Goal: Transaction & Acquisition: Purchase product/service

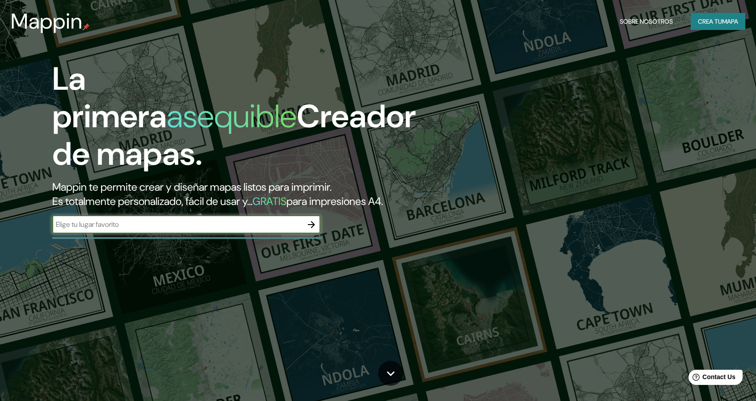
click at [127, 220] on input "text" at bounding box center [177, 224] width 250 height 10
type input "Huanchaco"
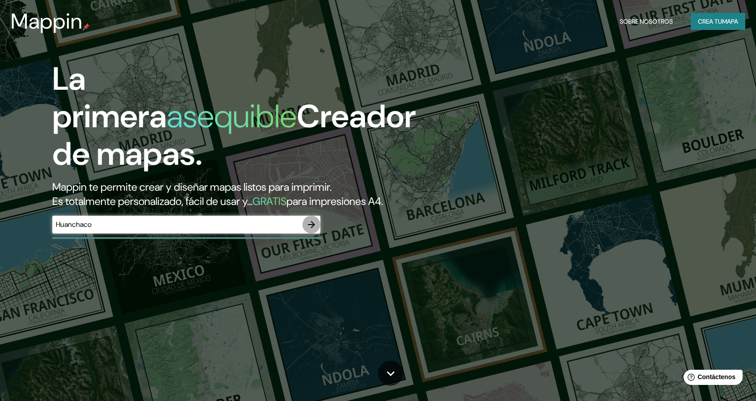
click at [310, 226] on icon "button" at bounding box center [311, 224] width 11 height 11
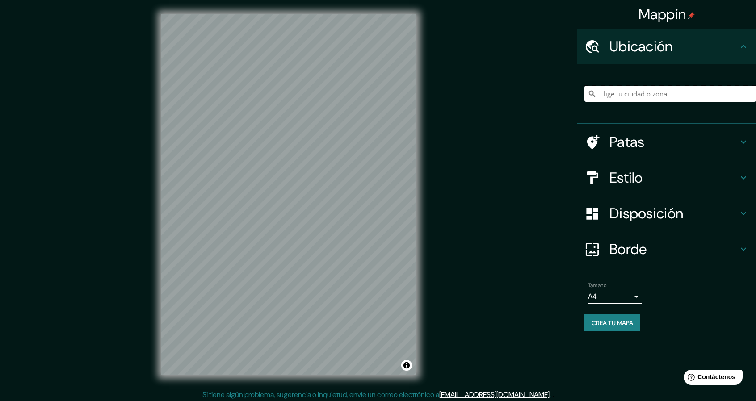
click at [619, 95] on input "Elige tu ciudad o zona" at bounding box center [670, 94] width 172 height 16
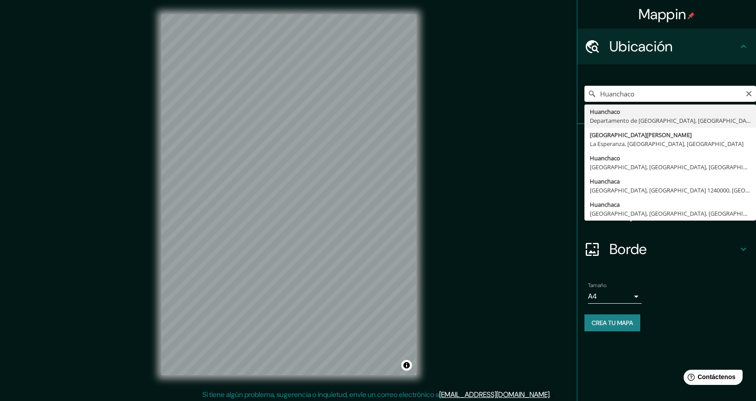
type input "Huanchaco, [GEOGRAPHIC_DATA], [GEOGRAPHIC_DATA]"
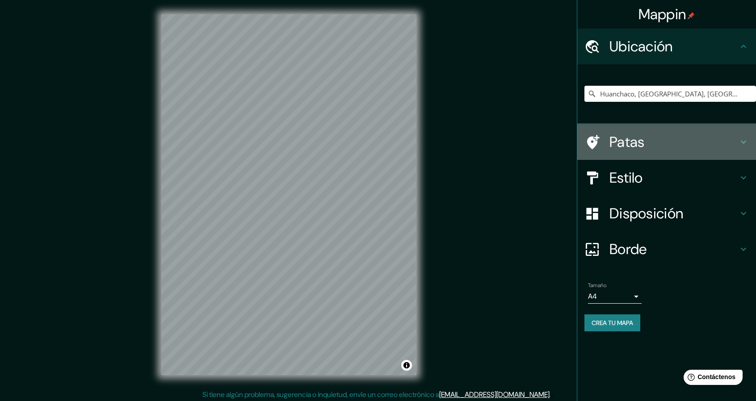
click at [666, 142] on h4 "Patas" at bounding box center [673, 142] width 129 height 18
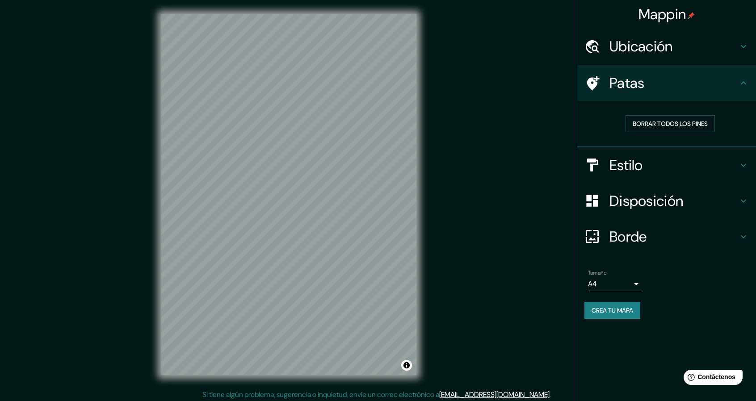
click at [724, 161] on h4 "Estilo" at bounding box center [673, 165] width 129 height 18
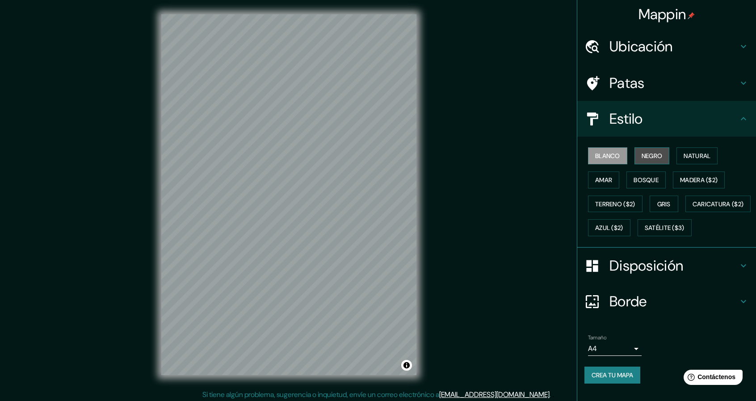
click at [653, 154] on font "Negro" at bounding box center [652, 156] width 21 height 8
click at [684, 158] on font "Natural" at bounding box center [697, 156] width 27 height 8
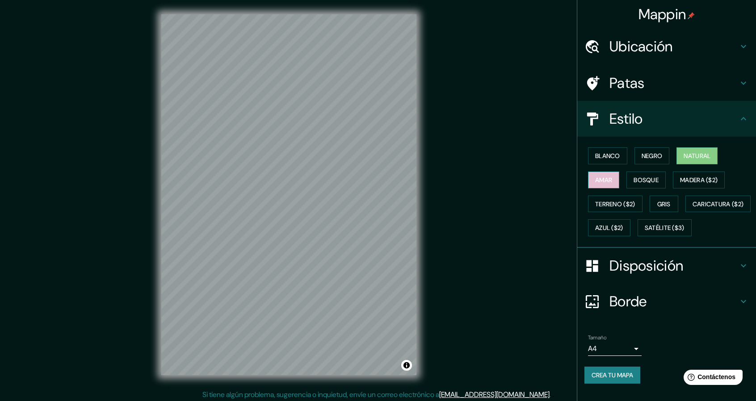
click at [606, 174] on font "Amar" at bounding box center [603, 180] width 17 height 12
click at [635, 177] on font "Bosque" at bounding box center [646, 180] width 25 height 8
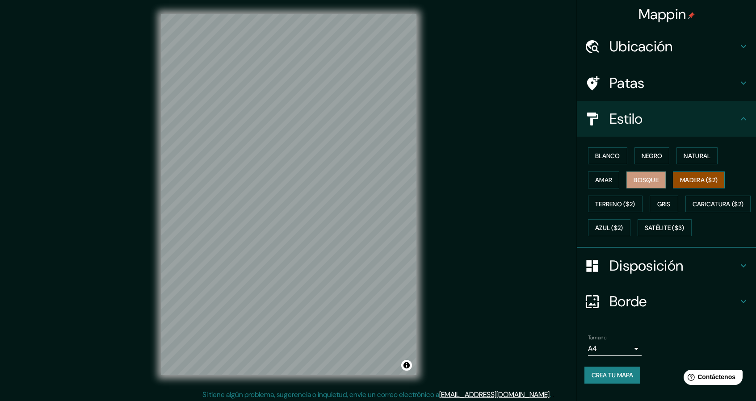
click at [680, 182] on font "Madera ($2)" at bounding box center [699, 180] width 38 height 8
click at [607, 204] on font "Terreno ($2)" at bounding box center [615, 204] width 40 height 8
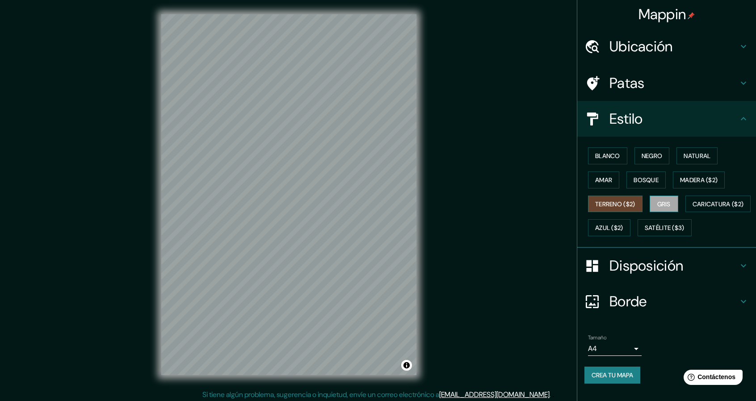
click at [664, 204] on font "Gris" at bounding box center [663, 204] width 13 height 8
click at [693, 208] on font "Caricatura ($2)" at bounding box center [718, 204] width 51 height 8
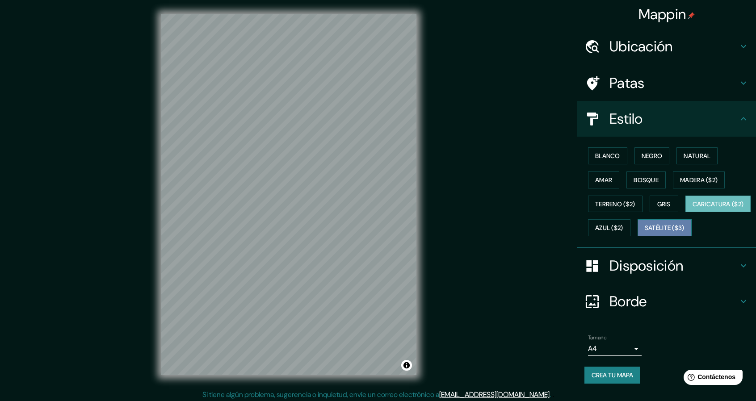
click at [645, 232] on font "Satélite ($3)" at bounding box center [665, 228] width 40 height 8
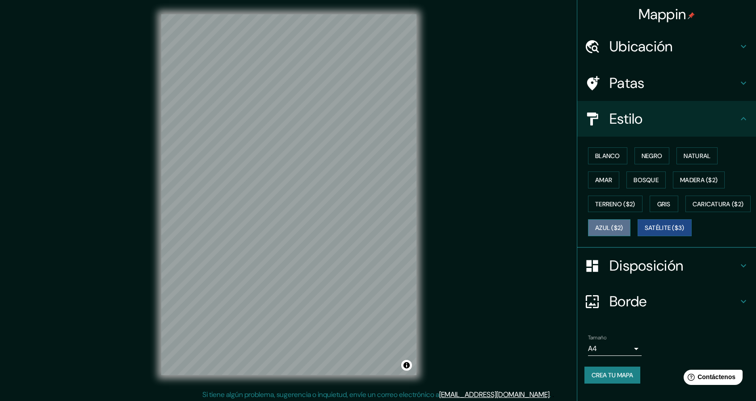
click at [623, 224] on font "Azul ($2)" at bounding box center [609, 228] width 28 height 8
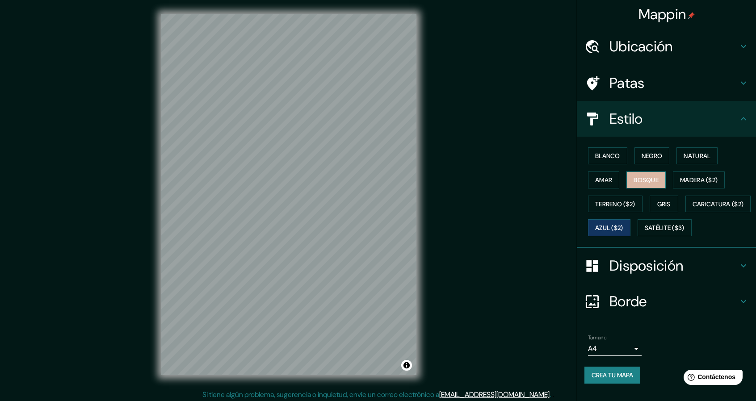
click at [634, 174] on font "Bosque" at bounding box center [646, 180] width 25 height 12
click at [689, 160] on font "Natural" at bounding box center [697, 156] width 27 height 12
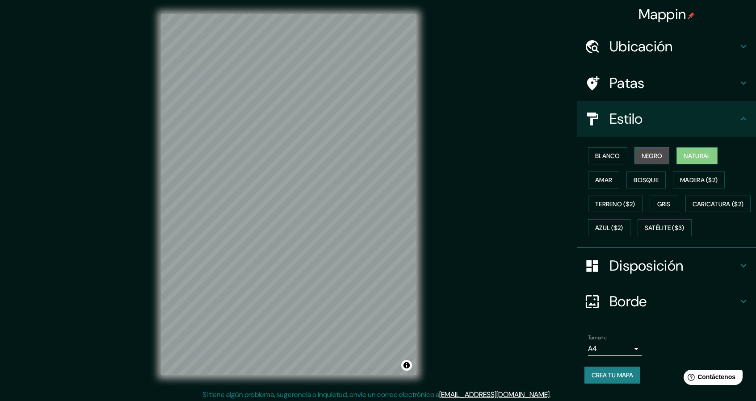
click at [658, 156] on button "Negro" at bounding box center [652, 155] width 35 height 17
click at [607, 175] on button "Amar" at bounding box center [603, 180] width 31 height 17
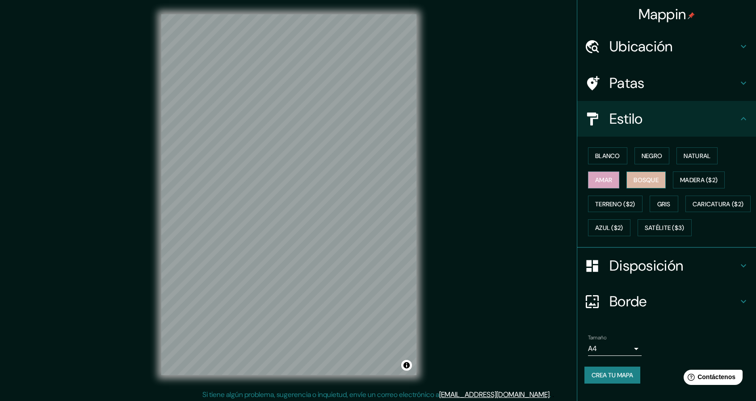
click at [634, 179] on font "Bosque" at bounding box center [646, 180] width 25 height 8
click at [707, 272] on h4 "Disposición" at bounding box center [673, 266] width 129 height 18
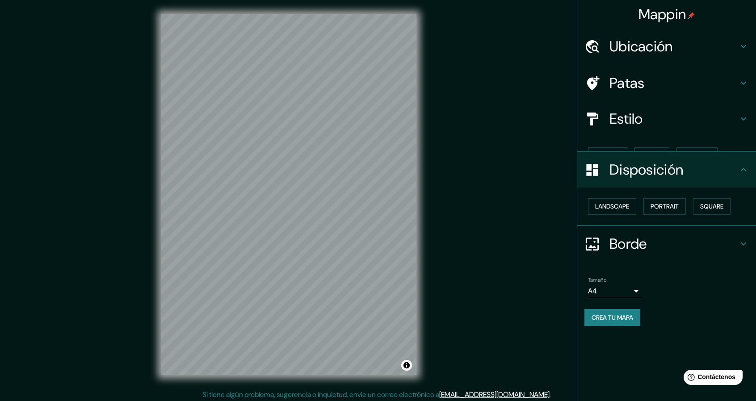
scroll to position [0, 0]
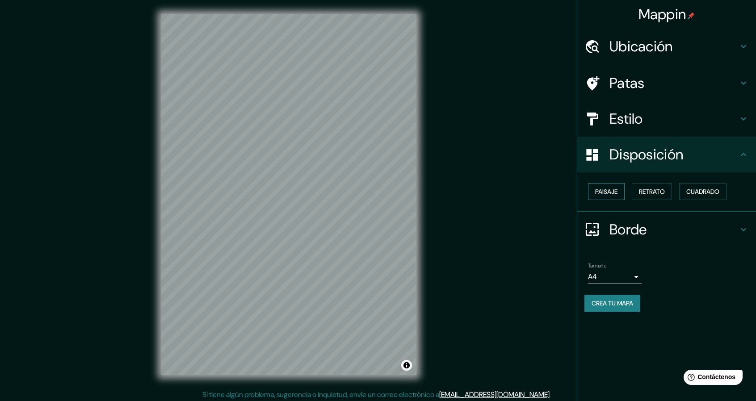
click at [612, 190] on font "Paisaje" at bounding box center [606, 192] width 22 height 8
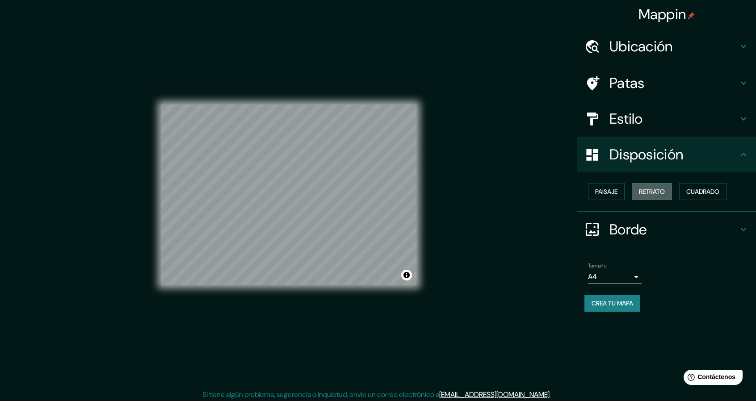
click at [643, 192] on font "Retrato" at bounding box center [652, 192] width 26 height 8
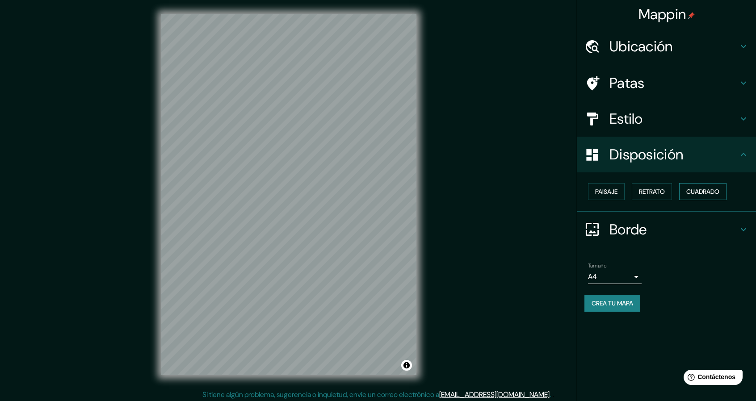
click at [700, 197] on font "Cuadrado" at bounding box center [702, 192] width 33 height 12
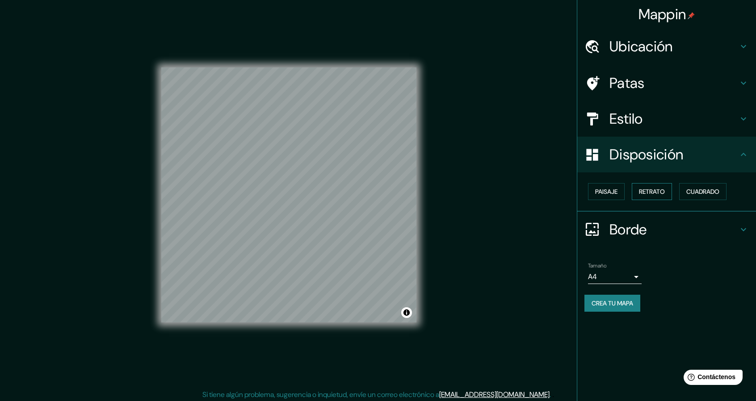
click at [658, 193] on font "Retrato" at bounding box center [652, 192] width 26 height 8
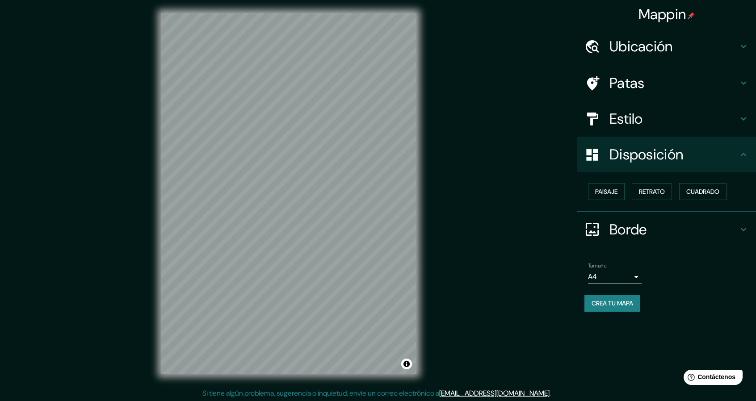
scroll to position [3, 0]
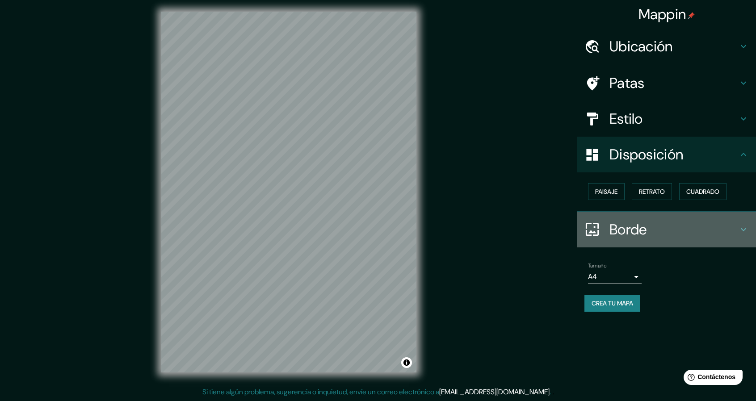
click at [692, 231] on h4 "Borde" at bounding box center [673, 230] width 129 height 18
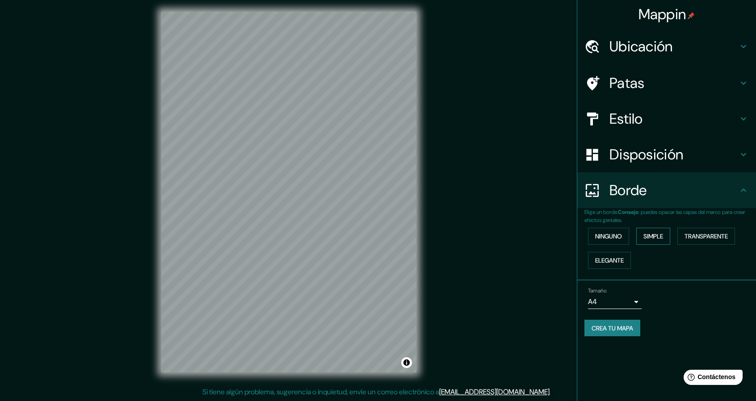
click at [662, 239] on font "Simple" at bounding box center [653, 236] width 20 height 8
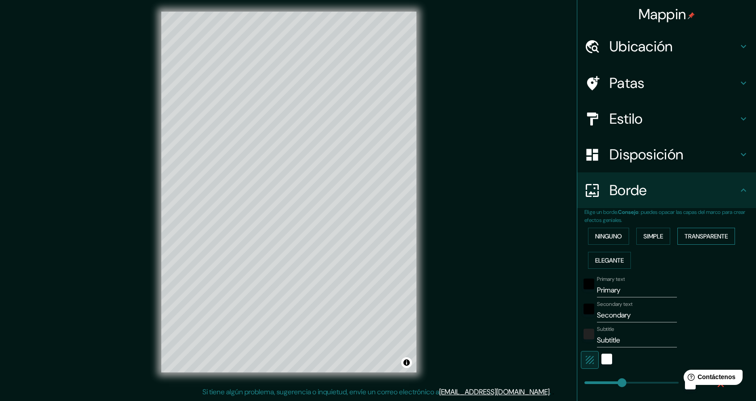
click at [695, 234] on font "Transparente" at bounding box center [706, 236] width 43 height 8
click at [611, 260] on font "Elegante" at bounding box center [609, 260] width 29 height 8
click at [609, 231] on font "Ninguno" at bounding box center [608, 237] width 27 height 12
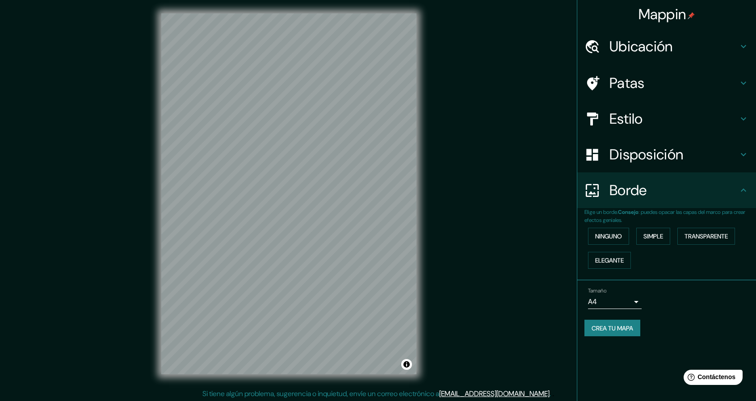
scroll to position [0, 0]
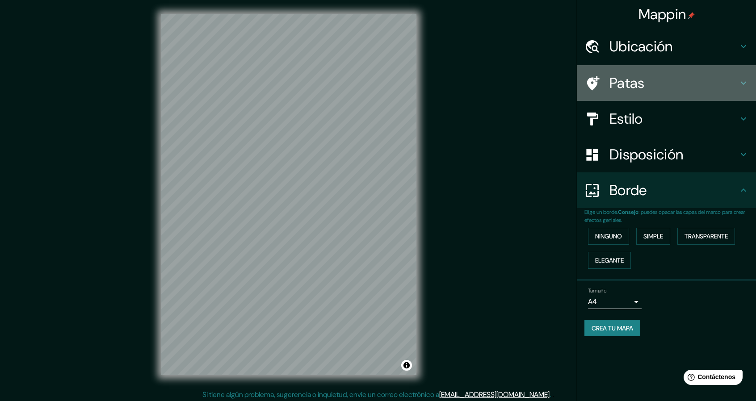
click at [663, 74] on div "Patas" at bounding box center [666, 83] width 179 height 36
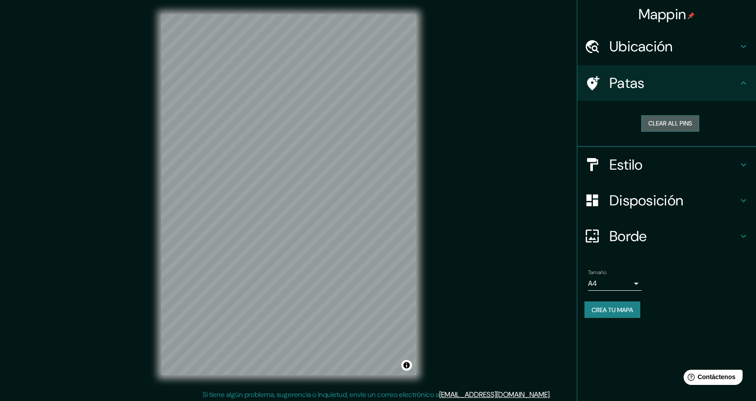
click at [686, 129] on button "Clear all pins" at bounding box center [670, 123] width 58 height 17
click at [674, 118] on button "Clear all pins" at bounding box center [670, 123] width 58 height 17
drag, startPoint x: 309, startPoint y: 261, endPoint x: 300, endPoint y: 261, distance: 8.9
click at [300, 261] on div at bounding box center [298, 259] width 7 height 7
click at [298, 260] on div at bounding box center [298, 259] width 7 height 7
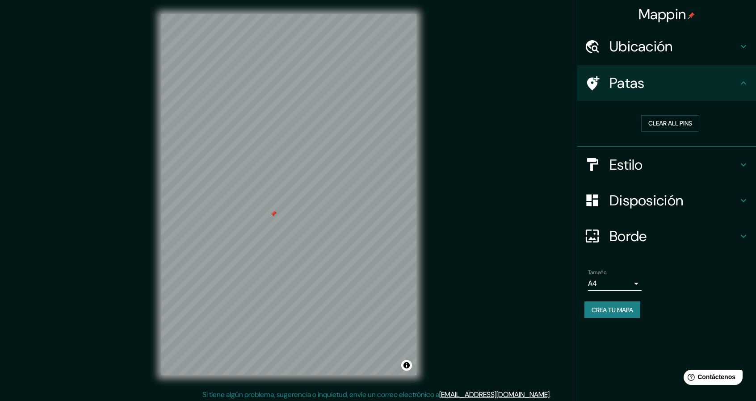
click at [693, 42] on h4 "Ubicación" at bounding box center [673, 47] width 129 height 18
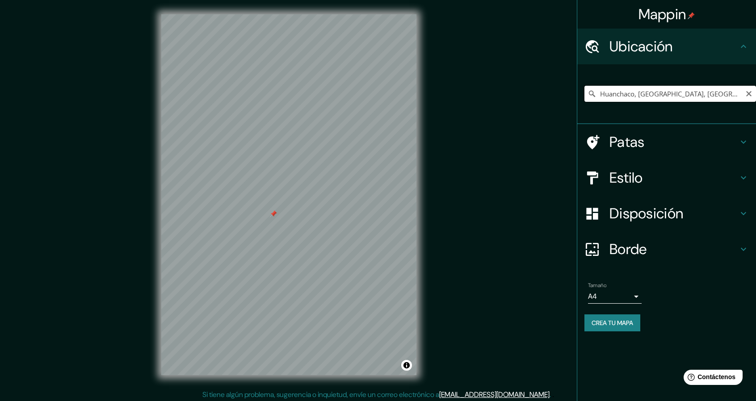
click at [660, 91] on input "Huanchaco, [GEOGRAPHIC_DATA], [GEOGRAPHIC_DATA]" at bounding box center [670, 94] width 172 height 16
click at [609, 330] on button "Crea tu mapa" at bounding box center [612, 323] width 56 height 17
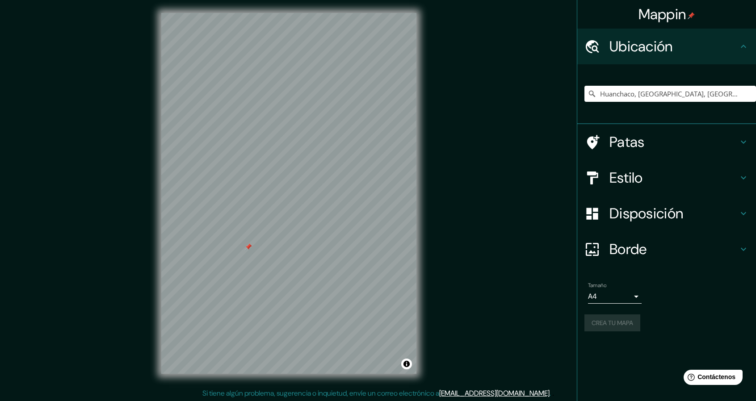
scroll to position [3, 0]
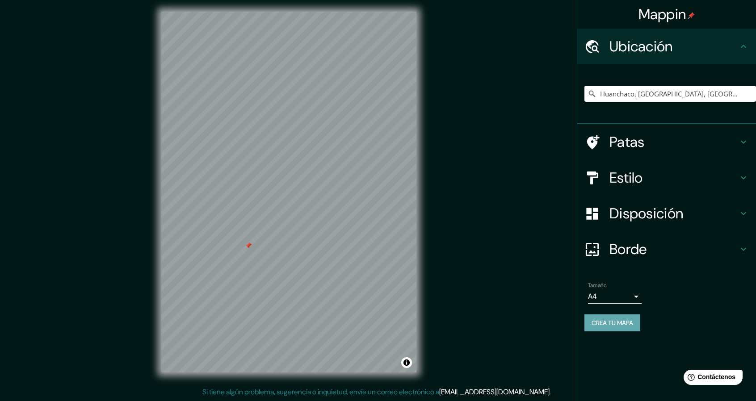
click at [607, 326] on font "Crea tu mapa" at bounding box center [613, 323] width 42 height 8
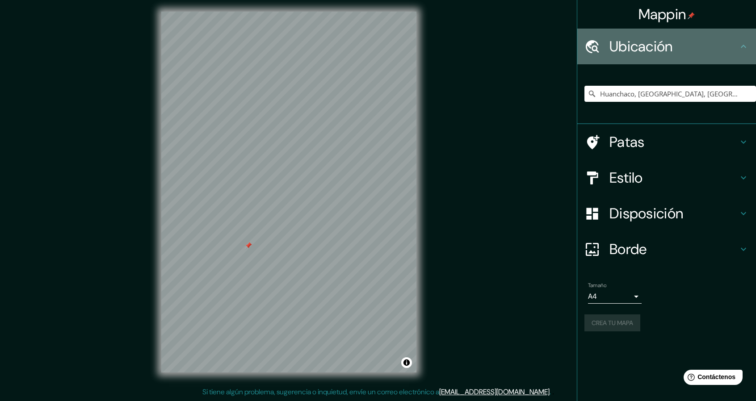
click at [717, 43] on h4 "Ubicación" at bounding box center [673, 47] width 129 height 18
click at [717, 44] on h4 "Ubicación" at bounding box center [673, 47] width 129 height 18
